Goal: Navigation & Orientation: Find specific page/section

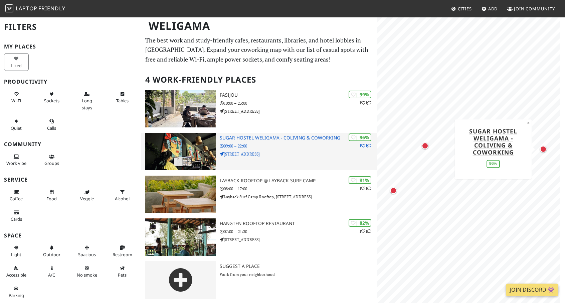
click at [171, 170] on img at bounding box center [180, 151] width 70 height 37
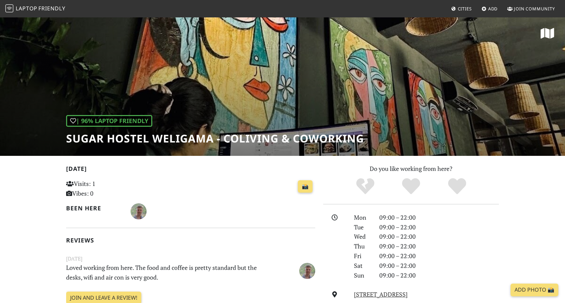
click at [59, 10] on span "Friendly" at bounding box center [51, 8] width 27 height 7
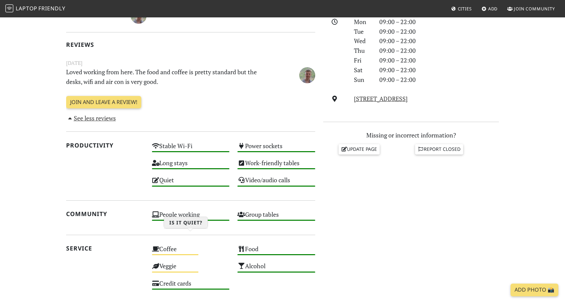
scroll to position [196, 0]
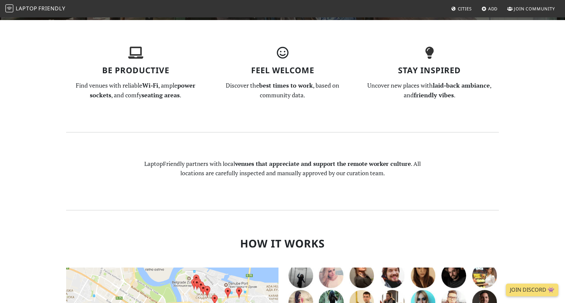
scroll to position [218, 0]
